Goal: Task Accomplishment & Management: Manage account settings

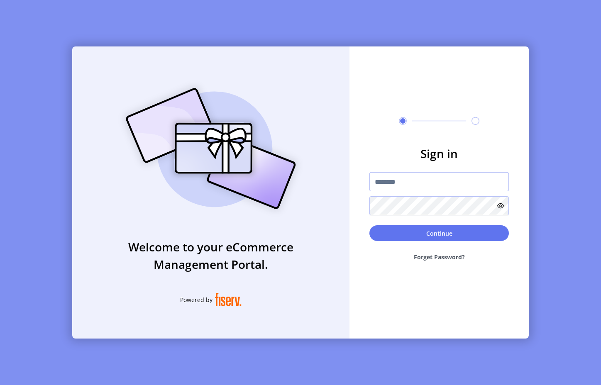
click at [446, 179] on input "text" at bounding box center [440, 181] width 140 height 19
type input "**********"
click at [370, 225] on button "Continue" at bounding box center [440, 233] width 140 height 16
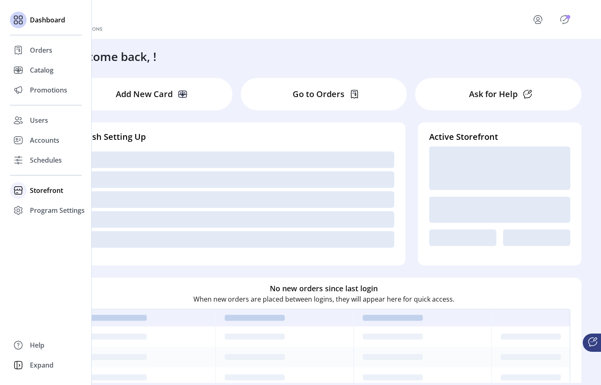
click at [19, 187] on icon at bounding box center [18, 190] width 13 height 13
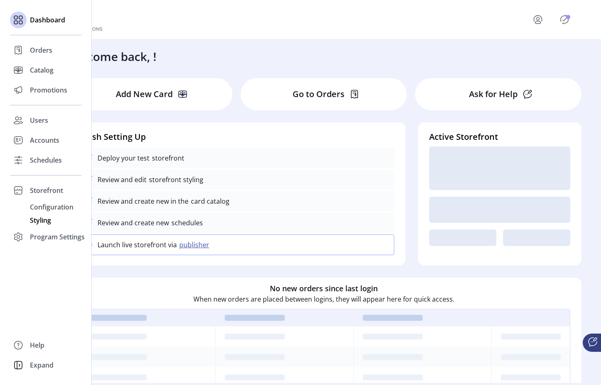
click at [35, 221] on span "Styling" at bounding box center [40, 220] width 21 height 10
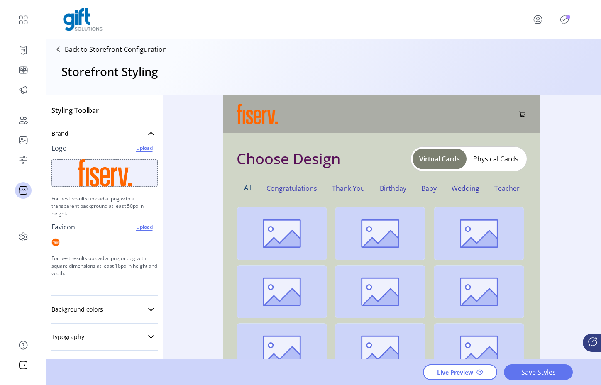
click at [96, 240] on div at bounding box center [104, 242] width 106 height 18
drag, startPoint x: 204, startPoint y: 164, endPoint x: 126, endPoint y: 164, distance: 78.5
click at [204, 165] on div "Styling Toolbar Brand Logo Upload For best results upload a .png with a transpa…" at bounding box center [324, 227] width 555 height 265
click at [114, 169] on img at bounding box center [105, 172] width 54 height 27
click at [140, 155] on div at bounding box center [104, 172] width 106 height 37
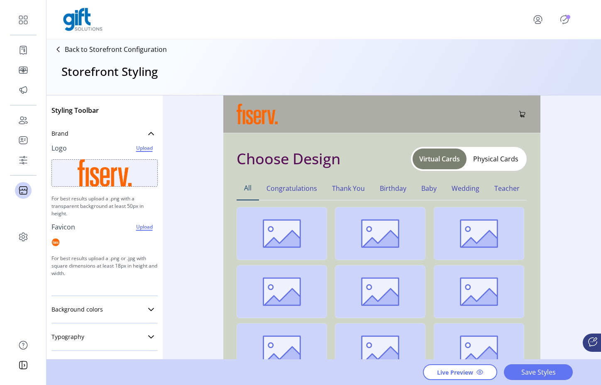
click at [134, 154] on span "Upload" at bounding box center [144, 148] width 27 height 12
drag, startPoint x: 51, startPoint y: 200, endPoint x: 76, endPoint y: 215, distance: 29.3
click at [69, 214] on p "For best results upload a .png with a transparent background at least 50px in h…" at bounding box center [104, 206] width 106 height 29
click at [141, 158] on div at bounding box center [104, 172] width 106 height 37
click at [193, 130] on div "Styling Toolbar Brand Logo Upload For best results upload a .png with a transpa…" at bounding box center [324, 227] width 555 height 265
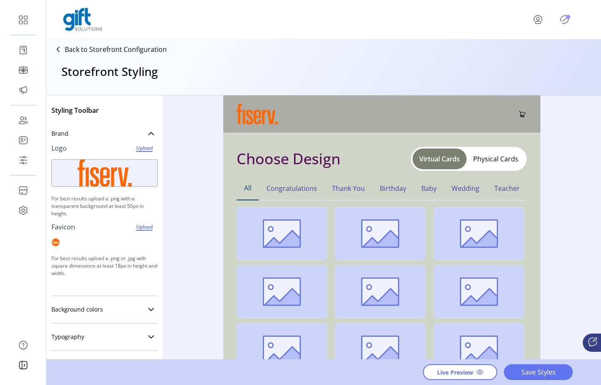
click at [136, 147] on span "Upload" at bounding box center [144, 148] width 24 height 10
click at [138, 148] on span "Upload" at bounding box center [144, 148] width 24 height 10
click at [542, 373] on span "Save Styles" at bounding box center [538, 372] width 47 height 10
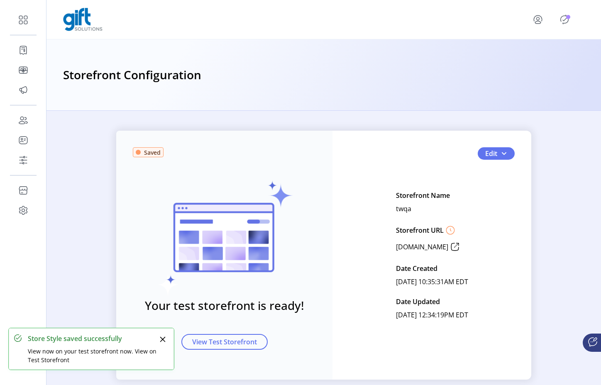
click at [163, 340] on icon "Close" at bounding box center [162, 339] width 5 height 5
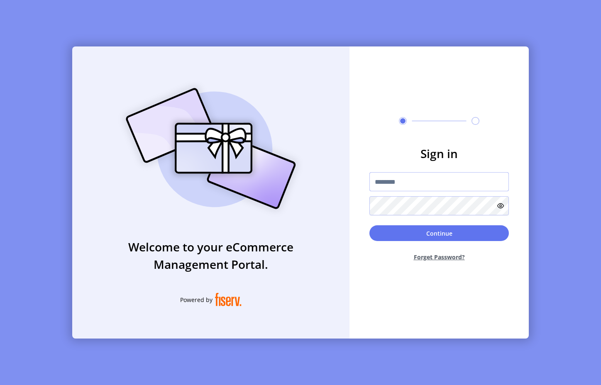
click at [435, 185] on input "text" at bounding box center [440, 181] width 140 height 19
type input "**********"
click at [408, 229] on button "Continue" at bounding box center [440, 233] width 140 height 16
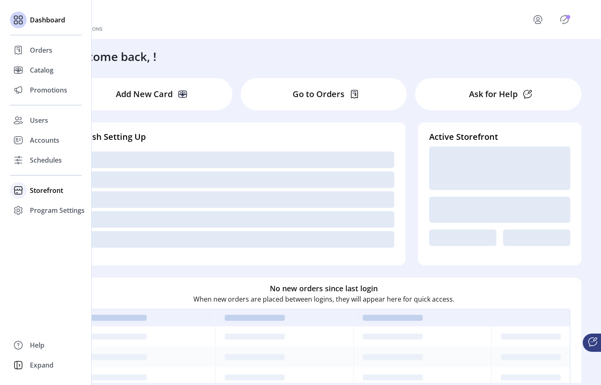
click at [20, 189] on icon at bounding box center [18, 188] width 9 height 4
click at [36, 221] on span "Styling" at bounding box center [40, 220] width 21 height 10
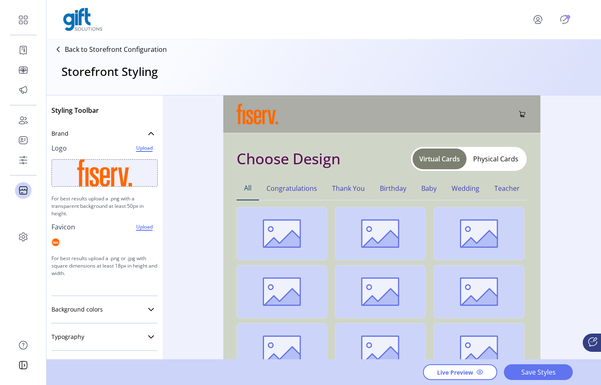
click at [140, 149] on span "Upload" at bounding box center [144, 148] width 24 height 10
click at [148, 132] on icon at bounding box center [151, 133] width 7 height 7
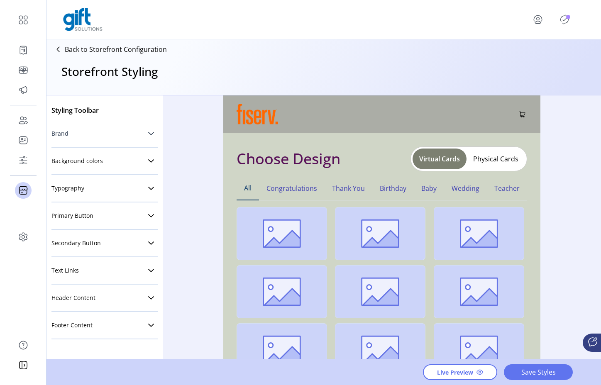
click at [148, 132] on icon at bounding box center [151, 133] width 7 height 7
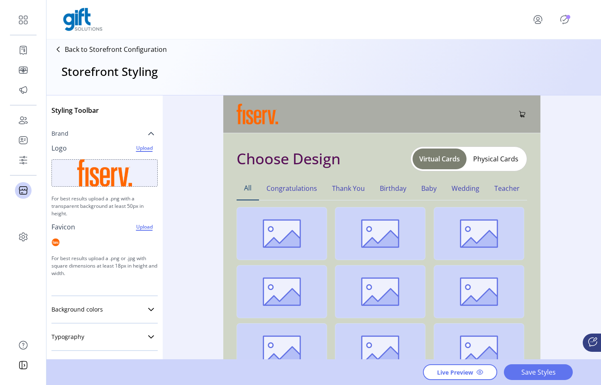
click at [140, 148] on span "Upload" at bounding box center [144, 148] width 24 height 10
click at [555, 375] on span "Save Styles" at bounding box center [538, 372] width 47 height 10
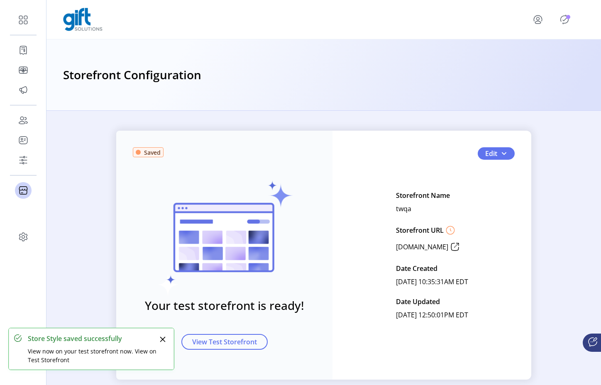
click at [561, 19] on icon "Publisher Panel" at bounding box center [565, 19] width 8 height 9
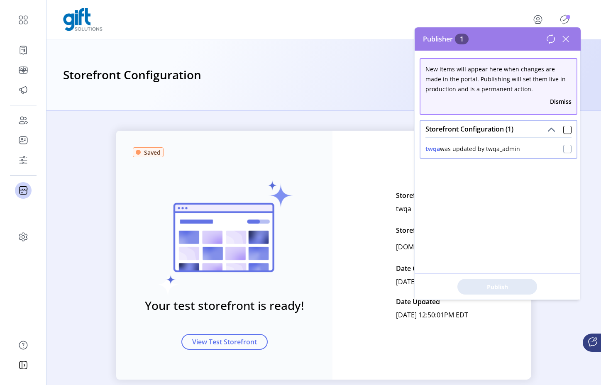
click at [563, 149] on div at bounding box center [567, 149] width 8 height 8
click at [497, 288] on span "Publish 1 Items" at bounding box center [497, 287] width 58 height 9
